Goal: Task Accomplishment & Management: Use online tool/utility

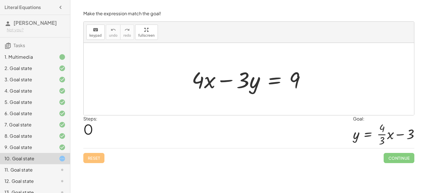
click at [272, 82] on div at bounding box center [251, 79] width 124 height 29
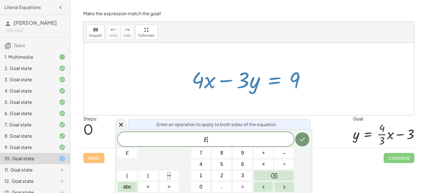
click at [272, 82] on div at bounding box center [251, 79] width 124 height 29
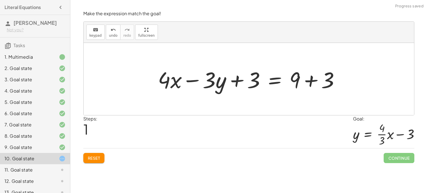
click at [329, 83] on div at bounding box center [251, 79] width 192 height 29
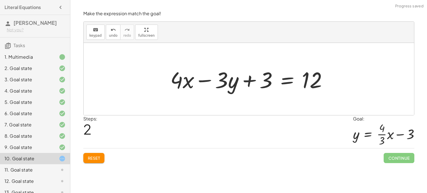
click at [229, 82] on div at bounding box center [251, 79] width 167 height 29
click at [223, 82] on div at bounding box center [251, 79] width 167 height 29
click at [264, 84] on div at bounding box center [251, 79] width 167 height 29
click at [291, 83] on div at bounding box center [251, 79] width 167 height 29
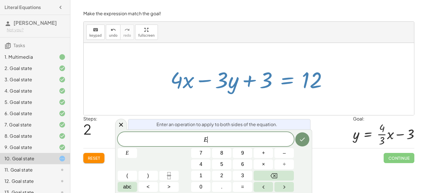
click at [0, 0] on div "Make the expression match the goal! keyboard keypad undo undo redo redo fullscr…" at bounding box center [0, 0] width 0 height 0
click at [92, 160] on span "Reset" at bounding box center [94, 157] width 12 height 5
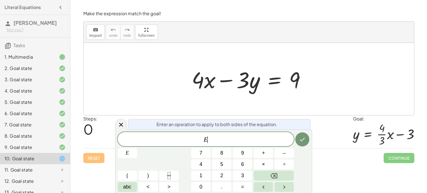
click at [229, 136] on span "E ​" at bounding box center [206, 140] width 177 height 8
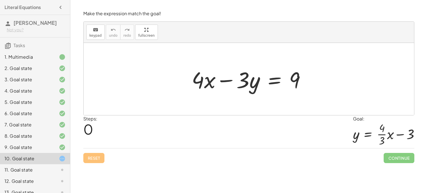
click at [265, 96] on div at bounding box center [249, 79] width 331 height 72
click at [245, 84] on div at bounding box center [251, 79] width 124 height 29
click at [276, 81] on div at bounding box center [251, 79] width 124 height 29
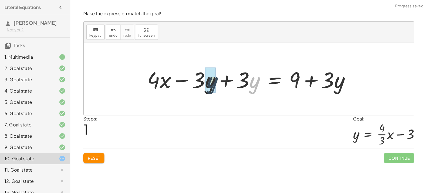
drag, startPoint x: 255, startPoint y: 86, endPoint x: 203, endPoint y: 85, distance: 52.2
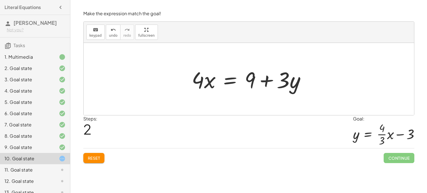
click at [232, 83] on div at bounding box center [251, 79] width 124 height 29
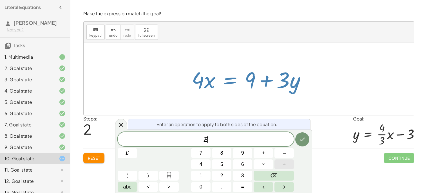
click at [278, 162] on button "÷" at bounding box center [284, 164] width 19 height 10
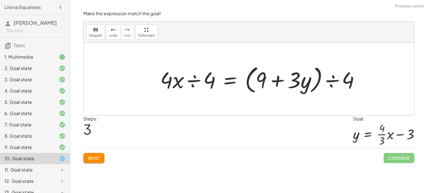
click at [268, 78] on div at bounding box center [263, 79] width 210 height 32
click at [326, 84] on div at bounding box center [263, 79] width 210 height 32
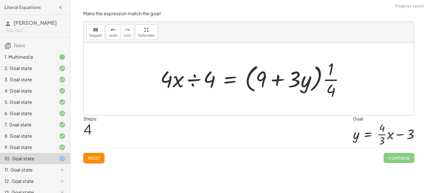
click at [194, 82] on div at bounding box center [255, 78] width 195 height 43
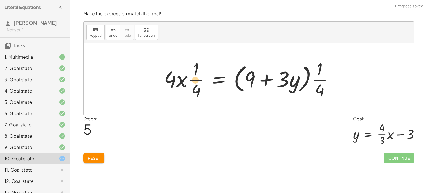
drag, startPoint x: 322, startPoint y: 76, endPoint x: 195, endPoint y: 77, distance: 126.5
click at [195, 77] on div at bounding box center [251, 78] width 180 height 43
click at [276, 81] on div at bounding box center [251, 78] width 180 height 43
drag, startPoint x: 314, startPoint y: 81, endPoint x: 289, endPoint y: 81, distance: 24.8
click at [289, 81] on div at bounding box center [251, 78] width 180 height 43
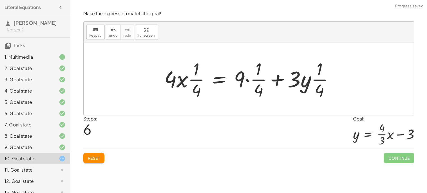
click at [287, 82] on div at bounding box center [251, 78] width 180 height 43
click at [280, 79] on div at bounding box center [251, 78] width 180 height 43
click at [181, 79] on div at bounding box center [251, 78] width 180 height 43
click at [225, 82] on div at bounding box center [251, 78] width 180 height 43
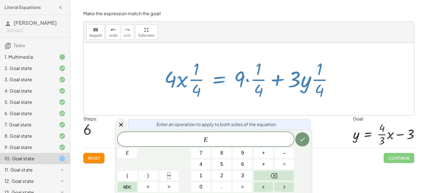
click at [228, 131] on div "Enter an operation to apply to both sides of the equation. E ​ E 7 8 9 + – 4 5 …" at bounding box center [213, 160] width 197 height 63
click at [122, 121] on icon at bounding box center [121, 124] width 7 height 7
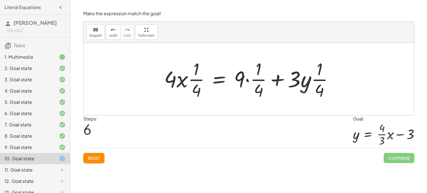
click at [243, 81] on div at bounding box center [251, 78] width 180 height 43
drag, startPoint x: 317, startPoint y: 86, endPoint x: 250, endPoint y: 82, distance: 67.2
click at [250, 82] on div at bounding box center [251, 78] width 180 height 43
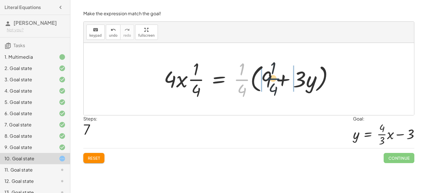
drag, startPoint x: 245, startPoint y: 78, endPoint x: 279, endPoint y: 77, distance: 33.6
click at [279, 77] on div at bounding box center [251, 78] width 180 height 43
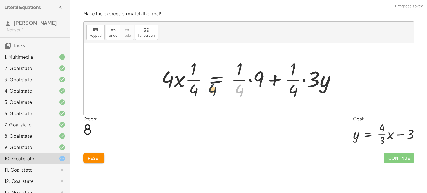
drag, startPoint x: 242, startPoint y: 85, endPoint x: 194, endPoint y: 84, distance: 47.6
click at [194, 84] on div at bounding box center [251, 78] width 185 height 43
drag, startPoint x: 294, startPoint y: 87, endPoint x: 237, endPoint y: 89, distance: 56.4
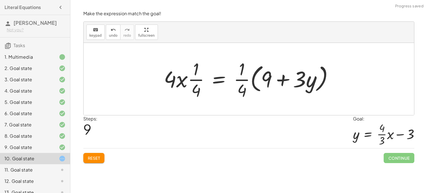
click at [301, 80] on div at bounding box center [251, 78] width 180 height 43
click at [260, 75] on div at bounding box center [251, 78] width 180 height 43
click at [219, 80] on div at bounding box center [251, 78] width 180 height 43
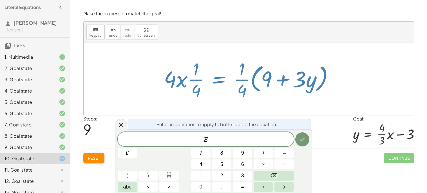
click at [0, 0] on div "Make the expression match the goal! keyboard keypad undo undo redo redo fullscr…" at bounding box center [0, 0] width 0 height 0
click at [92, 162] on button "Reset" at bounding box center [93, 158] width 21 height 10
click at [92, 162] on div "Reset Continue" at bounding box center [248, 155] width 331 height 15
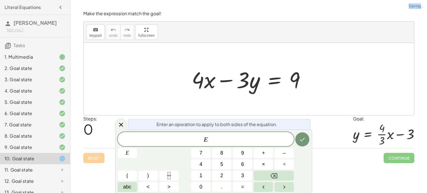
click at [92, 162] on div "Reset Continue" at bounding box center [248, 155] width 331 height 15
click at [121, 126] on icon at bounding box center [121, 124] width 7 height 7
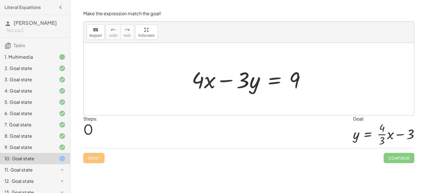
click at [202, 79] on div at bounding box center [251, 79] width 124 height 29
click at [275, 81] on div at bounding box center [251, 79] width 124 height 29
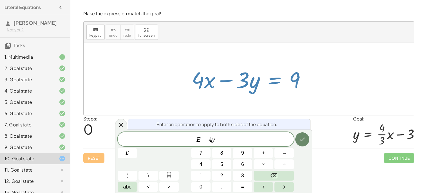
click at [305, 136] on icon "Done" at bounding box center [302, 139] width 7 height 7
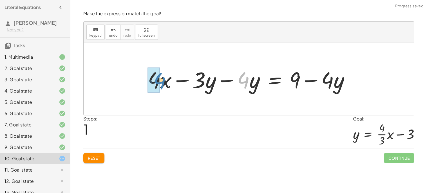
drag, startPoint x: 248, startPoint y: 79, endPoint x: 166, endPoint y: 80, distance: 82.3
click at [166, 80] on div at bounding box center [251, 79] width 212 height 29
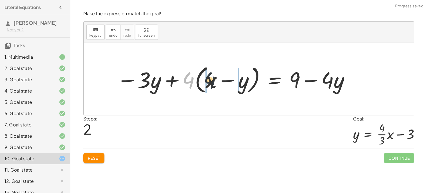
drag, startPoint x: 184, startPoint y: 81, endPoint x: 209, endPoint y: 81, distance: 24.5
click at [209, 81] on div at bounding box center [234, 79] width 240 height 32
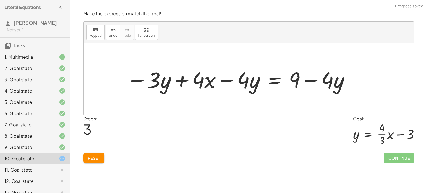
click at [322, 79] on div at bounding box center [239, 79] width 230 height 29
click at [316, 80] on div at bounding box center [239, 79] width 230 height 29
click at [225, 81] on div at bounding box center [239, 79] width 230 height 29
click at [199, 77] on div at bounding box center [239, 79] width 230 height 29
click at [182, 76] on div at bounding box center [239, 79] width 230 height 29
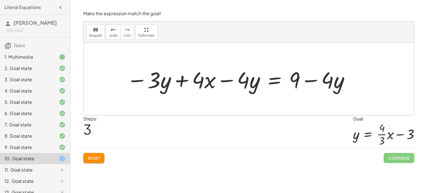
click at [229, 81] on div at bounding box center [239, 79] width 230 height 29
drag, startPoint x: 252, startPoint y: 84, endPoint x: 162, endPoint y: 85, distance: 89.3
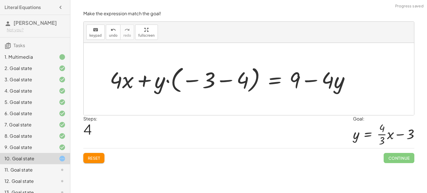
click at [215, 83] on div at bounding box center [232, 78] width 251 height 31
click at [226, 81] on div at bounding box center [232, 78] width 251 height 31
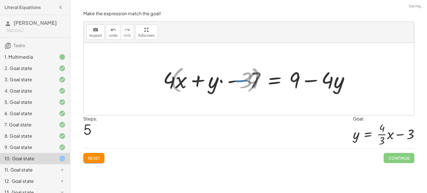
click at [177, 78] on div at bounding box center [266, 79] width 181 height 29
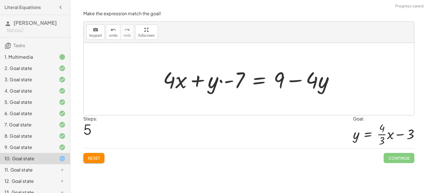
click at [287, 75] on div at bounding box center [250, 79] width 181 height 29
click at [226, 81] on div at bounding box center [250, 79] width 181 height 29
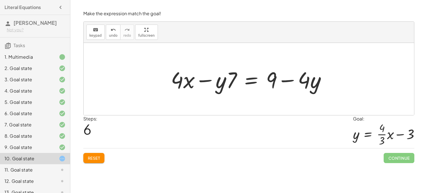
click at [244, 81] on div at bounding box center [251, 79] width 166 height 29
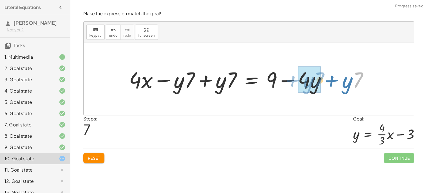
drag, startPoint x: 354, startPoint y: 82, endPoint x: 311, endPoint y: 82, distance: 42.6
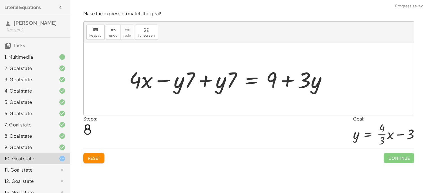
click at [172, 81] on div at bounding box center [230, 79] width 208 height 29
click at [204, 82] on div at bounding box center [230, 79] width 208 height 29
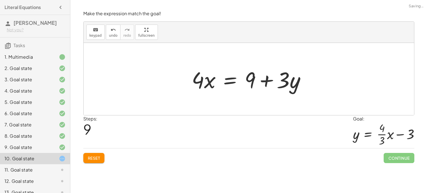
click at [199, 85] on div at bounding box center [251, 79] width 124 height 29
click at [197, 80] on div at bounding box center [251, 79] width 124 height 29
click at [211, 84] on div at bounding box center [251, 79] width 124 height 29
click at [231, 83] on div at bounding box center [251, 79] width 124 height 29
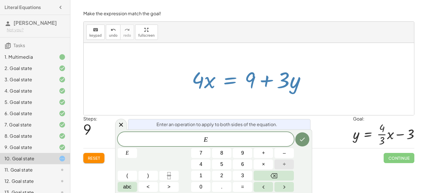
click at [289, 163] on button "÷" at bounding box center [284, 164] width 19 height 10
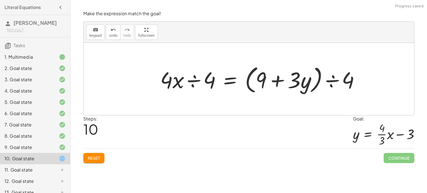
click at [274, 75] on div at bounding box center [263, 79] width 210 height 32
click at [113, 36] on span "undo" at bounding box center [113, 36] width 8 height 4
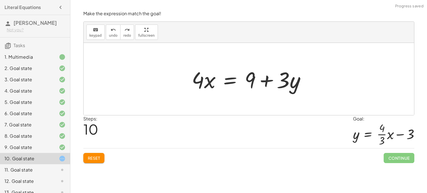
click at [232, 84] on div at bounding box center [251, 79] width 124 height 29
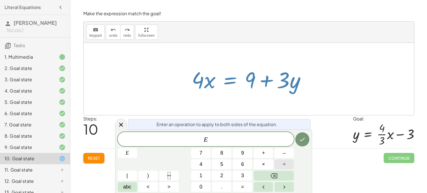
click at [284, 165] on span "÷" at bounding box center [284, 164] width 3 height 8
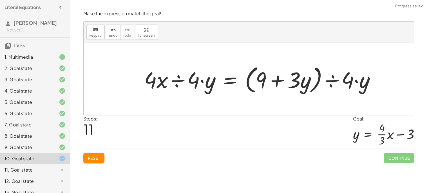
click at [345, 81] on div at bounding box center [261, 79] width 241 height 32
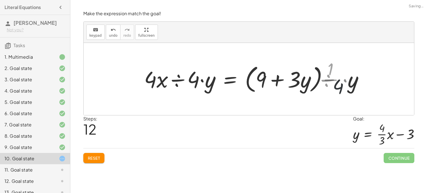
click at [334, 81] on div at bounding box center [251, 78] width 221 height 43
click at [283, 81] on div at bounding box center [251, 78] width 221 height 43
click at [274, 81] on div at bounding box center [251, 78] width 221 height 43
click at [230, 83] on div at bounding box center [251, 78] width 221 height 43
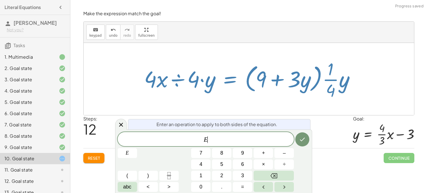
click at [179, 77] on div at bounding box center [251, 78] width 221 height 43
click at [122, 122] on icon at bounding box center [121, 124] width 7 height 7
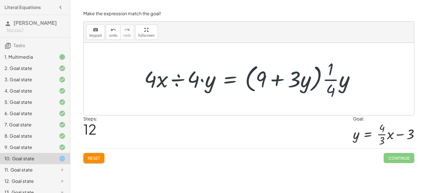
click at [166, 99] on div at bounding box center [251, 78] width 221 height 43
click at [162, 71] on div at bounding box center [251, 78] width 221 height 43
click at [168, 82] on div at bounding box center [251, 78] width 221 height 43
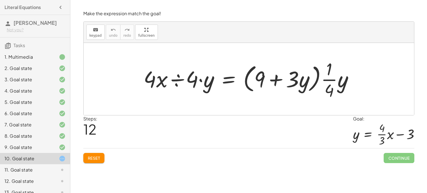
click at [104, 156] on button "Reset" at bounding box center [93, 158] width 21 height 10
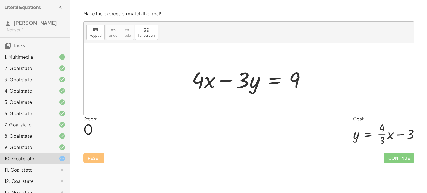
click at [247, 93] on div at bounding box center [251, 79] width 124 height 29
click at [278, 84] on div at bounding box center [251, 79] width 124 height 29
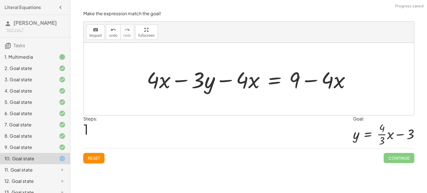
click at [338, 74] on div at bounding box center [251, 79] width 214 height 29
click at [185, 79] on div at bounding box center [251, 79] width 214 height 29
click at [249, 81] on div at bounding box center [251, 79] width 214 height 29
drag, startPoint x: 249, startPoint y: 81, endPoint x: 160, endPoint y: 81, distance: 89.3
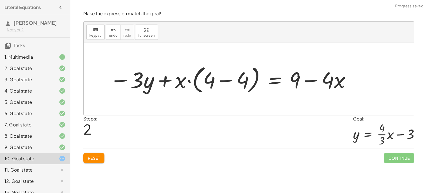
click at [185, 80] on div at bounding box center [231, 79] width 248 height 32
click at [235, 83] on div at bounding box center [231, 79] width 248 height 32
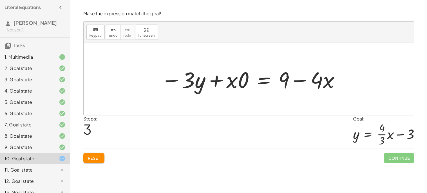
click at [218, 79] on div at bounding box center [250, 79] width 185 height 29
click at [234, 82] on div at bounding box center [250, 79] width 185 height 29
click at [292, 85] on div at bounding box center [250, 79] width 185 height 29
click at [265, 78] on div at bounding box center [250, 79] width 185 height 29
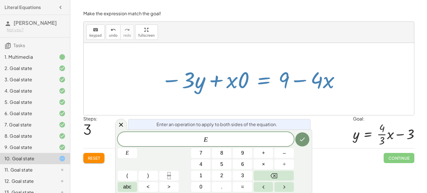
click at [263, 139] on span "E" at bounding box center [206, 140] width 177 height 8
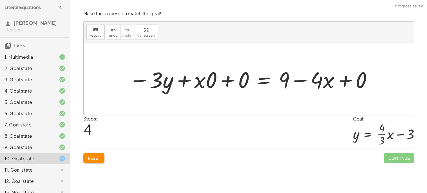
click at [348, 85] on div at bounding box center [251, 79] width 250 height 29
click at [229, 83] on div at bounding box center [235, 79] width 218 height 29
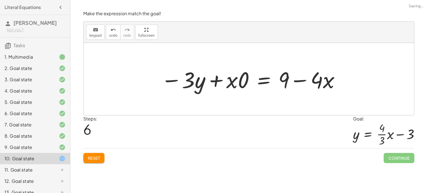
click at [233, 83] on div at bounding box center [250, 79] width 185 height 29
click at [88, 160] on span "Reset" at bounding box center [94, 157] width 12 height 5
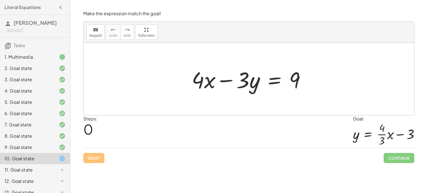
scroll to position [30, 0]
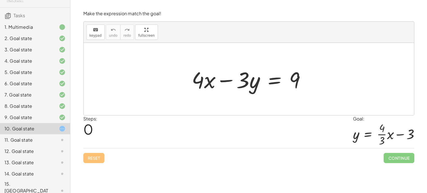
click at [24, 168] on div "14. Goal state" at bounding box center [35, 173] width 70 height 11
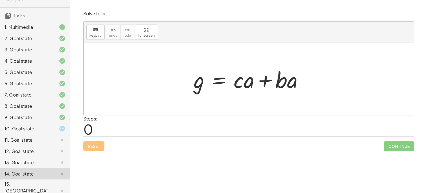
click at [36, 179] on div "13. Goal state" at bounding box center [35, 190] width 70 height 23
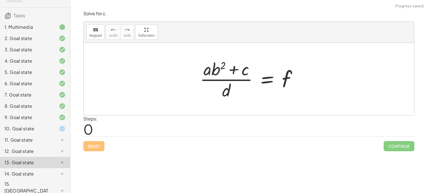
click at [36, 149] on div "12. Goal state" at bounding box center [27, 151] width 45 height 7
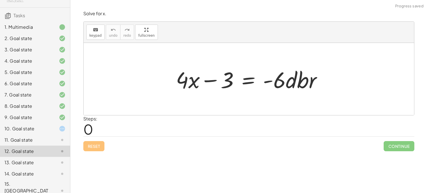
click at [246, 81] on div at bounding box center [251, 79] width 156 height 29
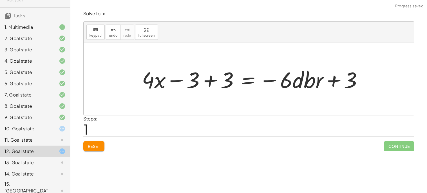
click at [213, 78] on div at bounding box center [254, 79] width 231 height 29
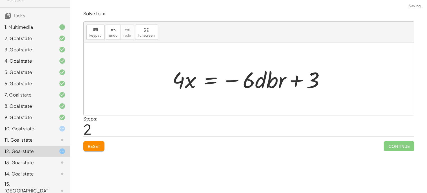
click at [299, 80] on div at bounding box center [251, 79] width 163 height 29
click at [260, 81] on div at bounding box center [251, 79] width 163 height 29
click at [208, 80] on div at bounding box center [251, 79] width 163 height 29
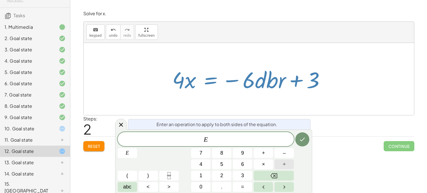
click at [280, 167] on button "÷" at bounding box center [284, 164] width 19 height 10
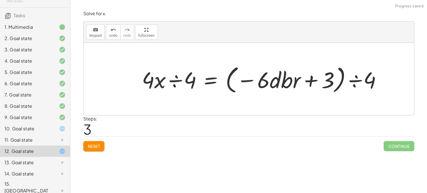
click at [307, 94] on div at bounding box center [264, 79] width 250 height 32
click at [300, 81] on div at bounding box center [264, 79] width 250 height 32
click at [357, 83] on div at bounding box center [264, 79] width 250 height 32
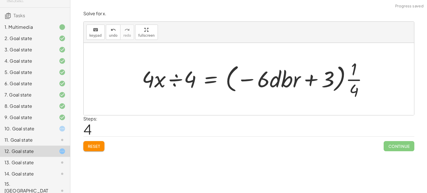
click at [176, 79] on div at bounding box center [257, 78] width 236 height 43
click at [176, 79] on div at bounding box center [264, 78] width 222 height 43
click at [289, 76] on div at bounding box center [264, 78] width 222 height 43
click at [261, 76] on div at bounding box center [264, 78] width 222 height 43
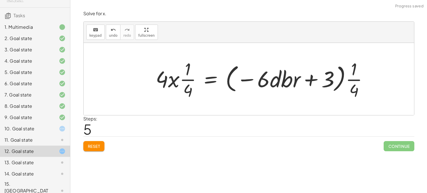
click at [95, 147] on span "Reset" at bounding box center [94, 145] width 12 height 5
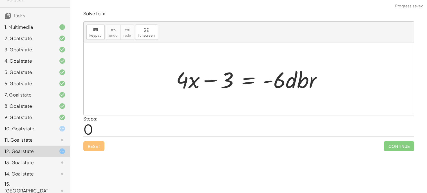
click at [61, 175] on icon at bounding box center [62, 173] width 7 height 7
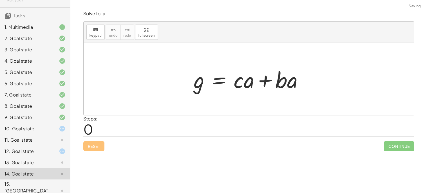
click at [62, 187] on icon at bounding box center [62, 190] width 7 height 7
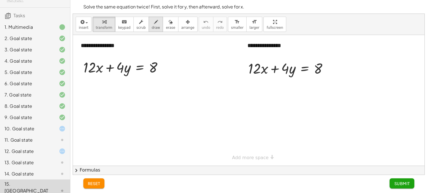
click at [154, 23] on icon "button" at bounding box center [156, 22] width 4 height 7
drag, startPoint x: 140, startPoint y: 65, endPoint x: 139, endPoint y: 116, distance: 50.5
click at [139, 116] on div at bounding box center [249, 100] width 352 height 130
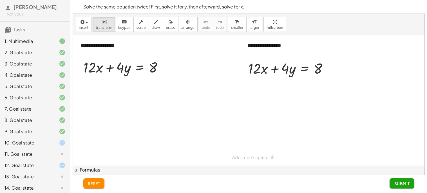
scroll to position [30, 0]
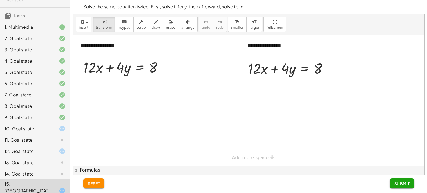
click at [61, 173] on icon at bounding box center [62, 173] width 7 height 7
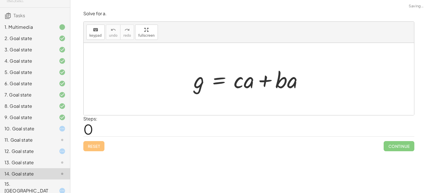
click at [216, 80] on div at bounding box center [250, 79] width 119 height 29
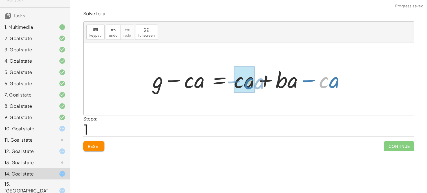
drag, startPoint x: 325, startPoint y: 83, endPoint x: 246, endPoint y: 85, distance: 79.2
click at [246, 85] on div at bounding box center [251, 79] width 203 height 29
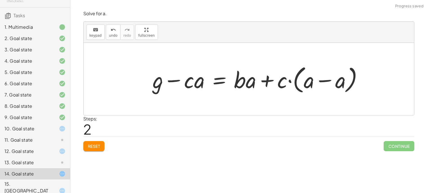
click at [318, 83] on div at bounding box center [260, 79] width 220 height 32
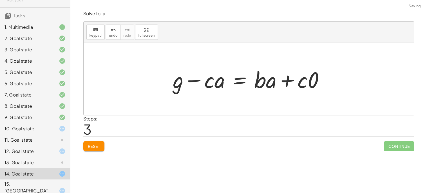
click at [287, 82] on div at bounding box center [251, 79] width 162 height 29
